Goal: Task Accomplishment & Management: Use online tool/utility

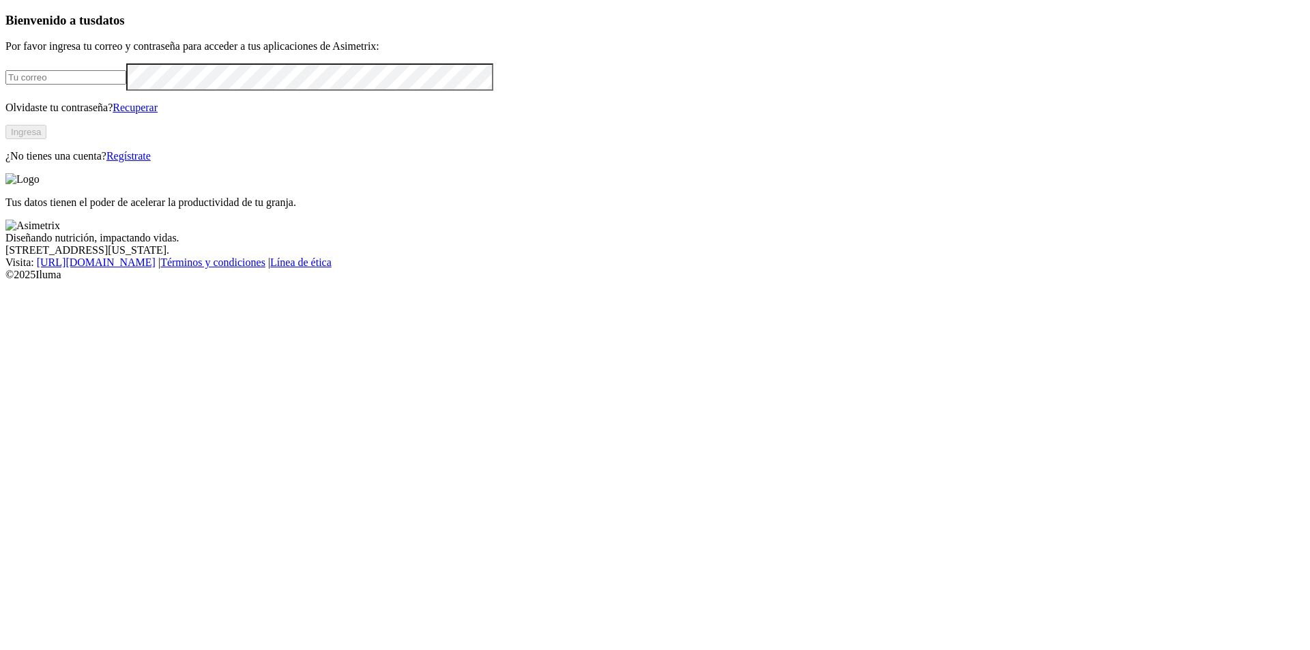
type input "[PERSON_NAME][EMAIL_ADDRESS][PERSON_NAME][DOMAIN_NAME]"
click at [46, 139] on button "Ingresa" at bounding box center [25, 132] width 41 height 14
